Goal: Find specific page/section

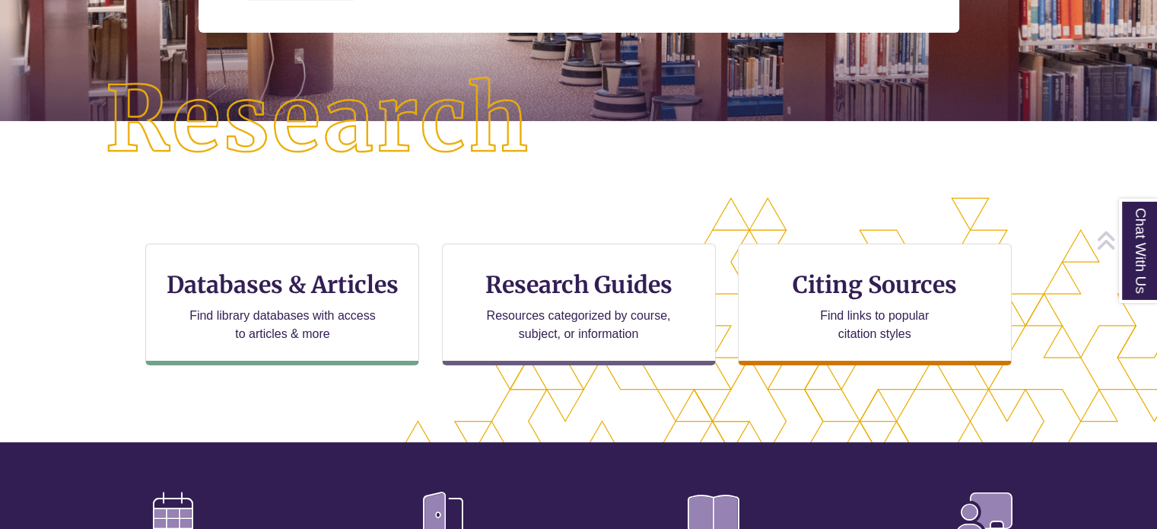
scroll to position [323, 0]
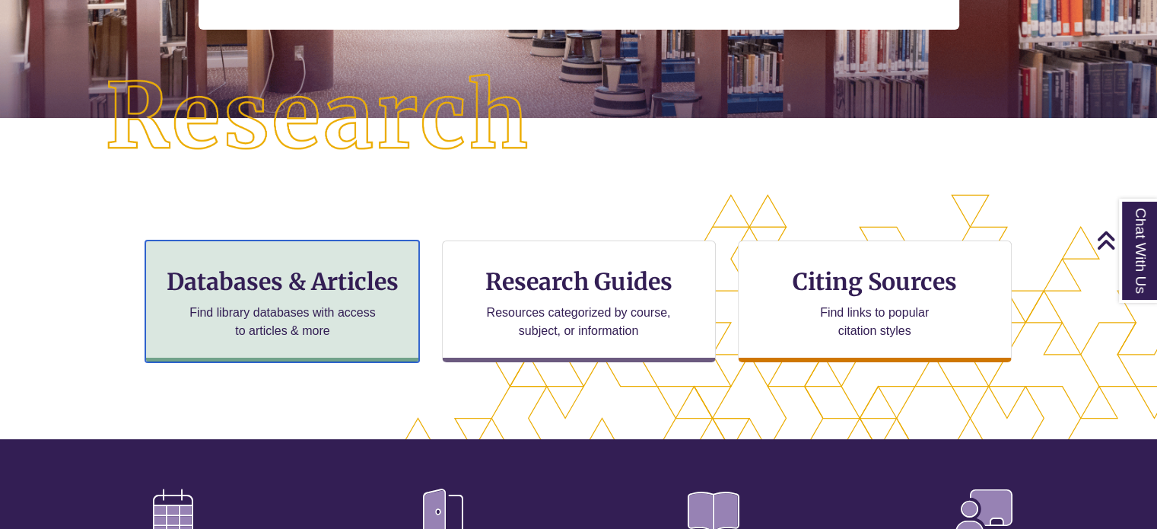
click at [275, 295] on div "Databases & Articles Find library databases with access to articles & more" at bounding box center [282, 301] width 274 height 122
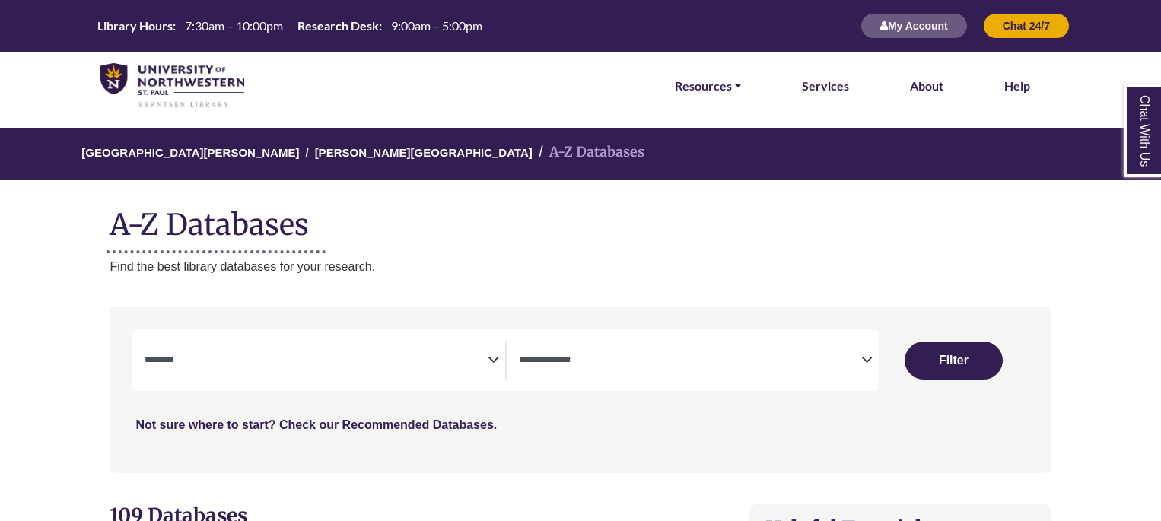
select select "Database Subject Filter"
select select "Database Types Filter"
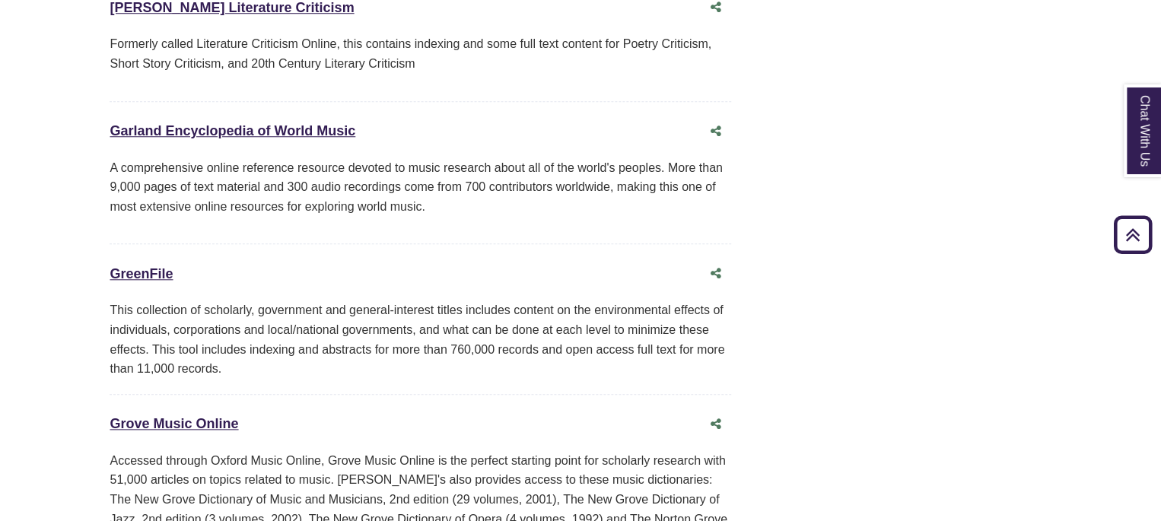
scroll to position [6464, 0]
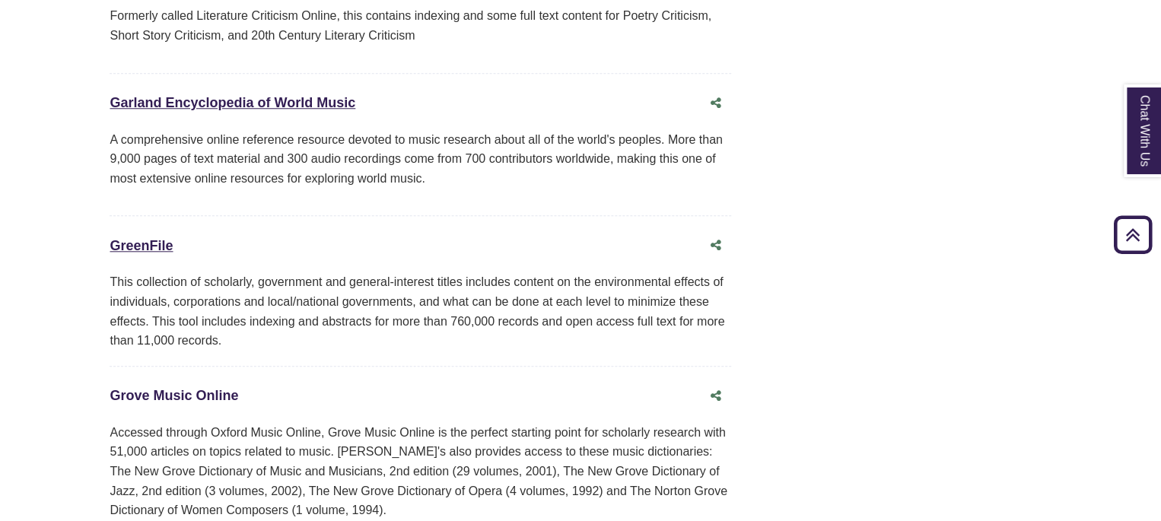
click at [203, 388] on link "Grove Music Online This link opens in a new window" at bounding box center [174, 395] width 129 height 15
